Goal: Task Accomplishment & Management: Complete application form

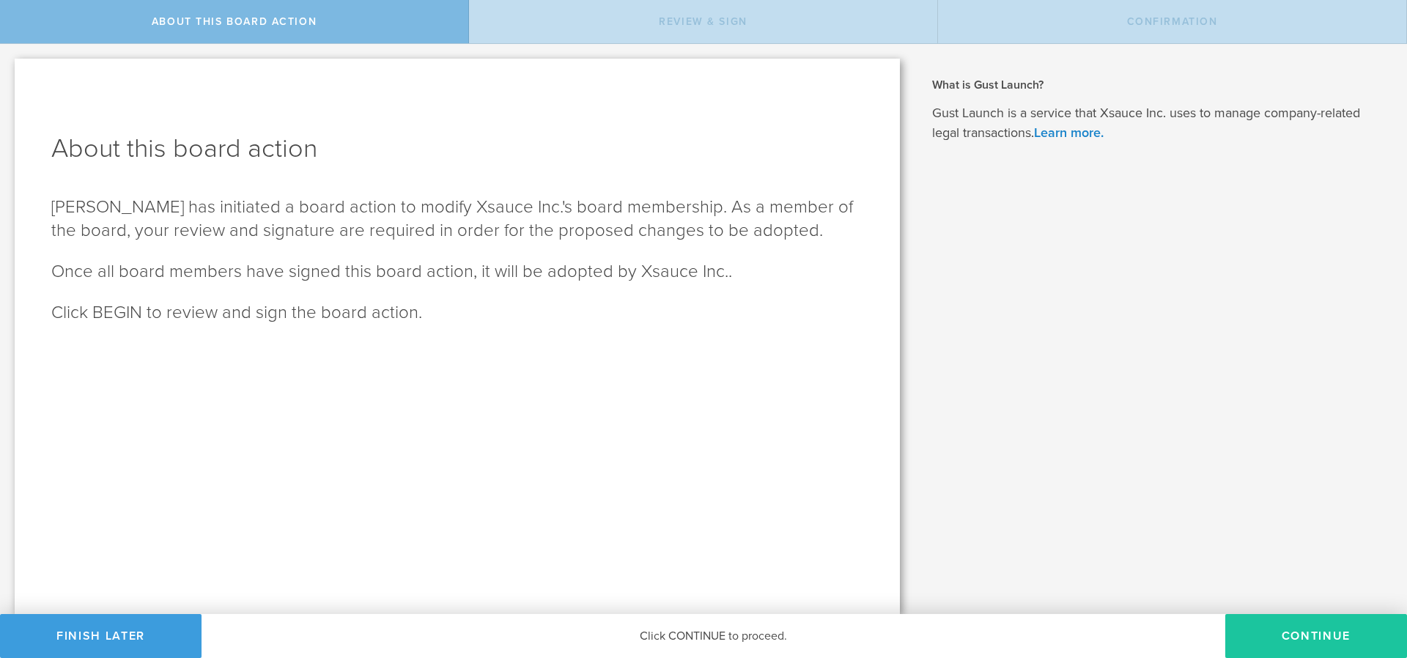
click at [1343, 632] on button "Continue" at bounding box center [1316, 636] width 182 height 44
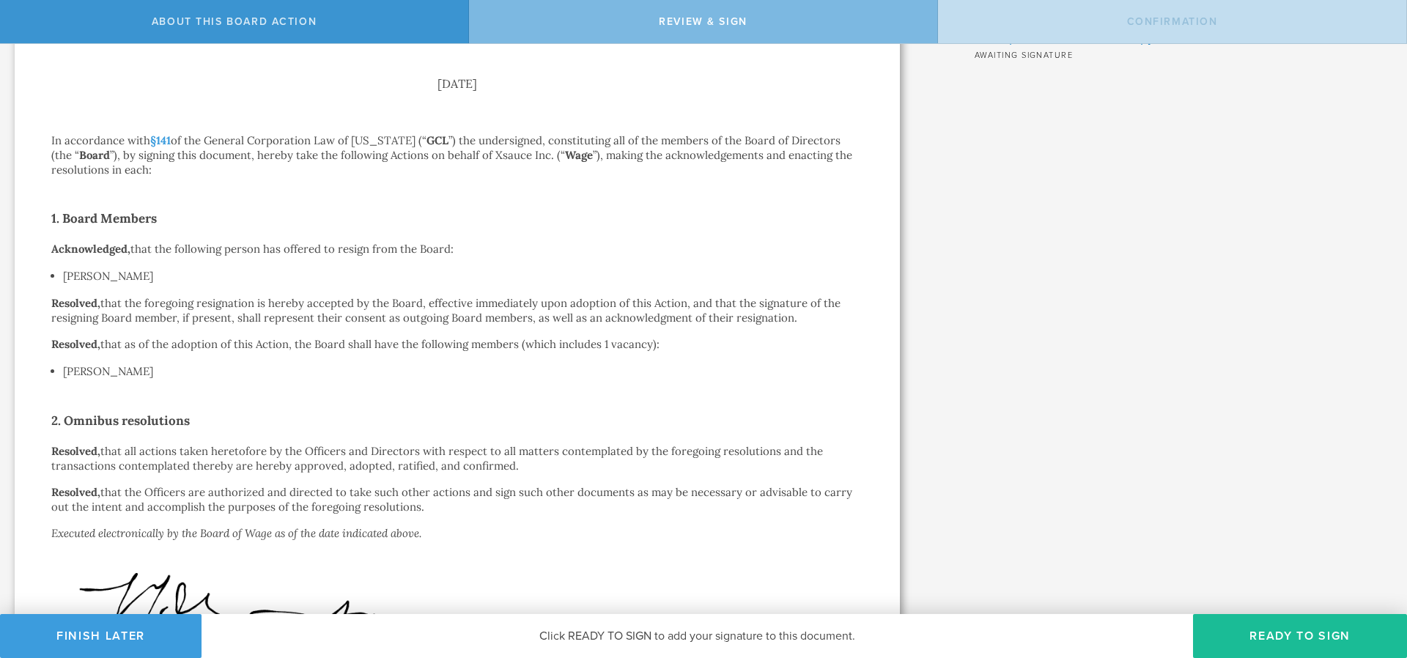
scroll to position [312, 0]
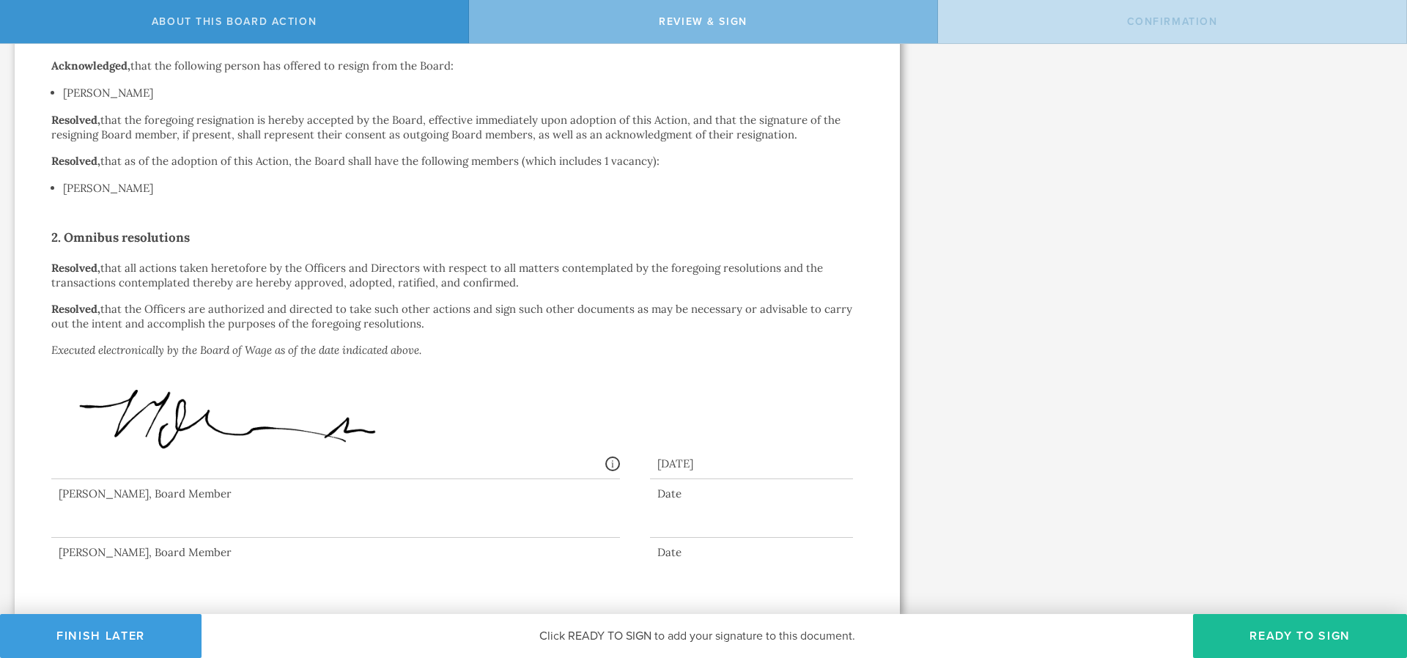
click at [116, 522] on div at bounding box center [335, 508] width 569 height 59
click at [1248, 627] on button "Ready to Sign" at bounding box center [1300, 636] width 214 height 44
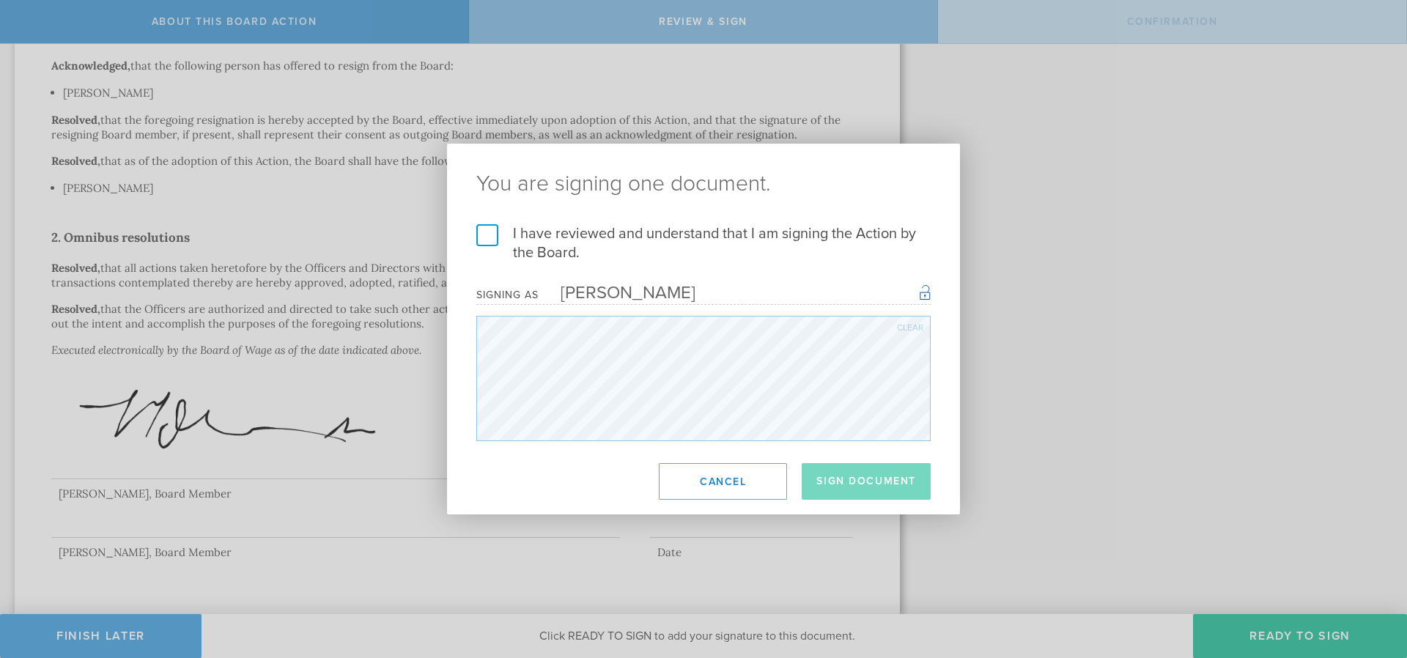
click at [487, 227] on label "I have reviewed and understand that I am signing the Action by the Board." at bounding box center [703, 243] width 454 height 38
click at [0, 0] on input "I have reviewed and understand that I am signing the Action by the Board." at bounding box center [0, 0] width 0 height 0
click at [870, 484] on button "Sign Document" at bounding box center [866, 481] width 129 height 37
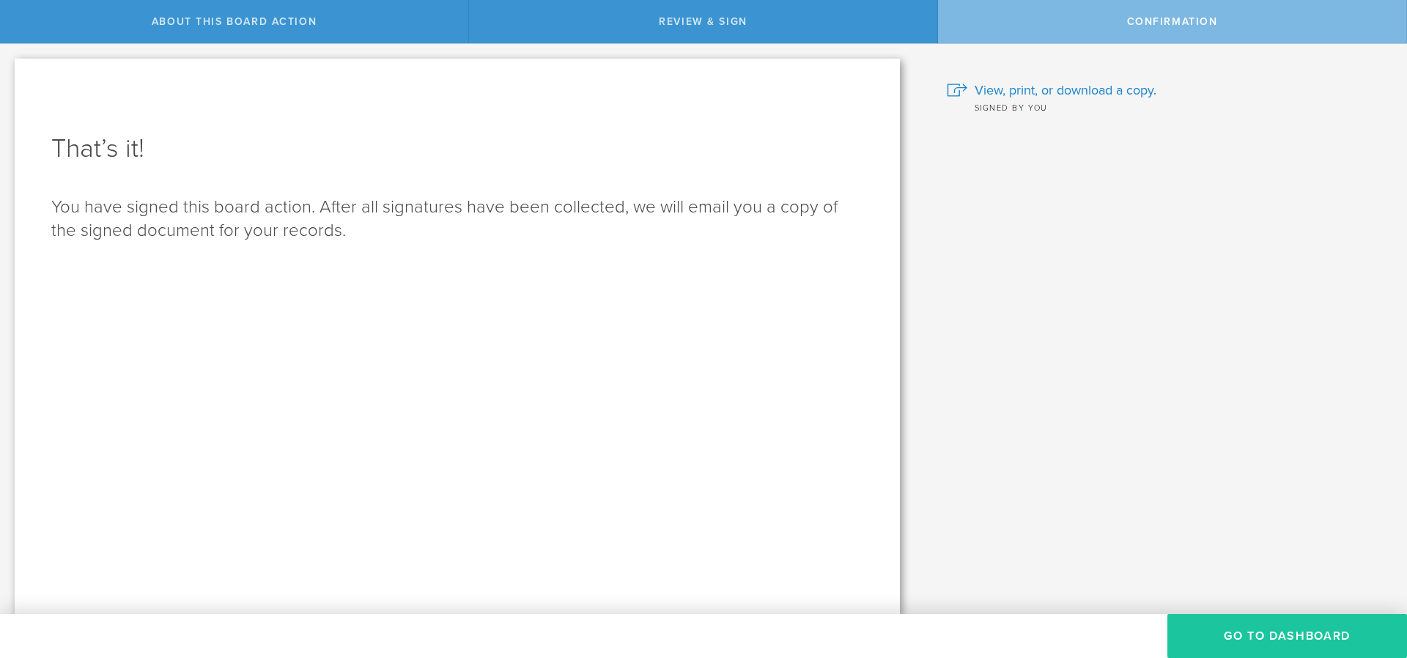
click at [1241, 638] on button "Go to Dashboard" at bounding box center [1287, 636] width 240 height 44
